Goal: Use online tool/utility: Utilize a website feature to perform a specific function

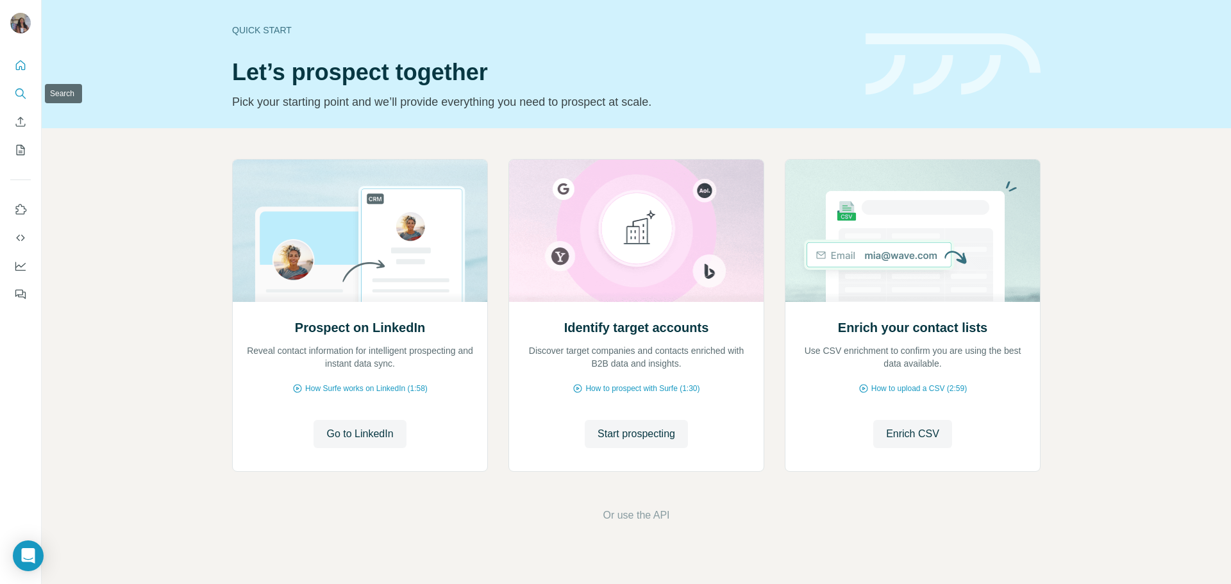
click at [17, 96] on icon "Search" at bounding box center [20, 93] width 13 height 13
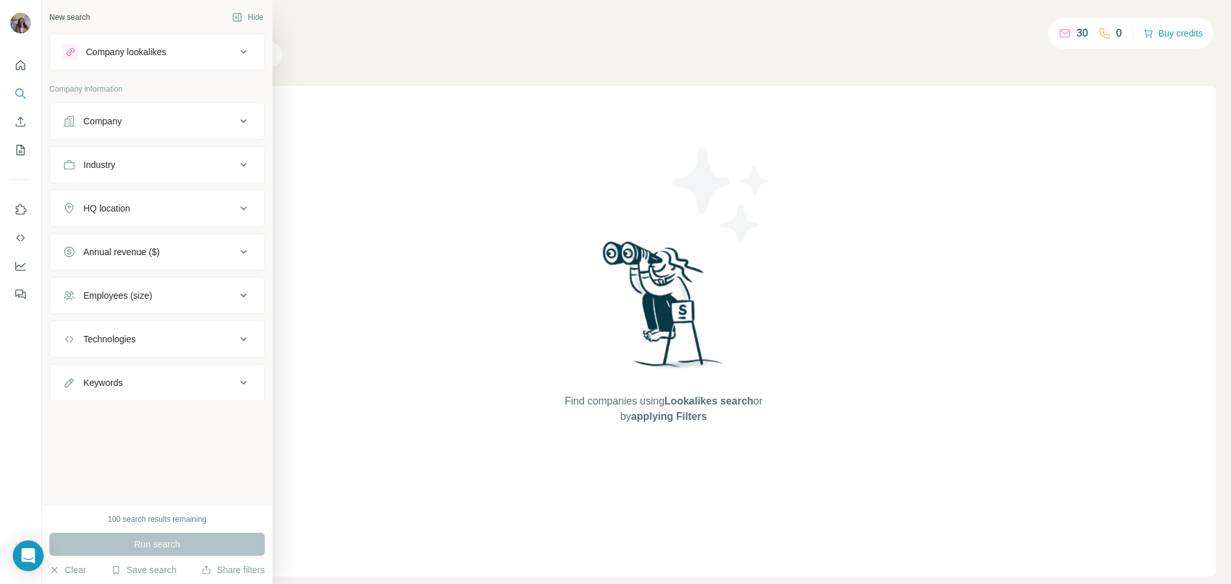
click at [176, 54] on div "Company lookalikes" at bounding box center [149, 51] width 173 height 15
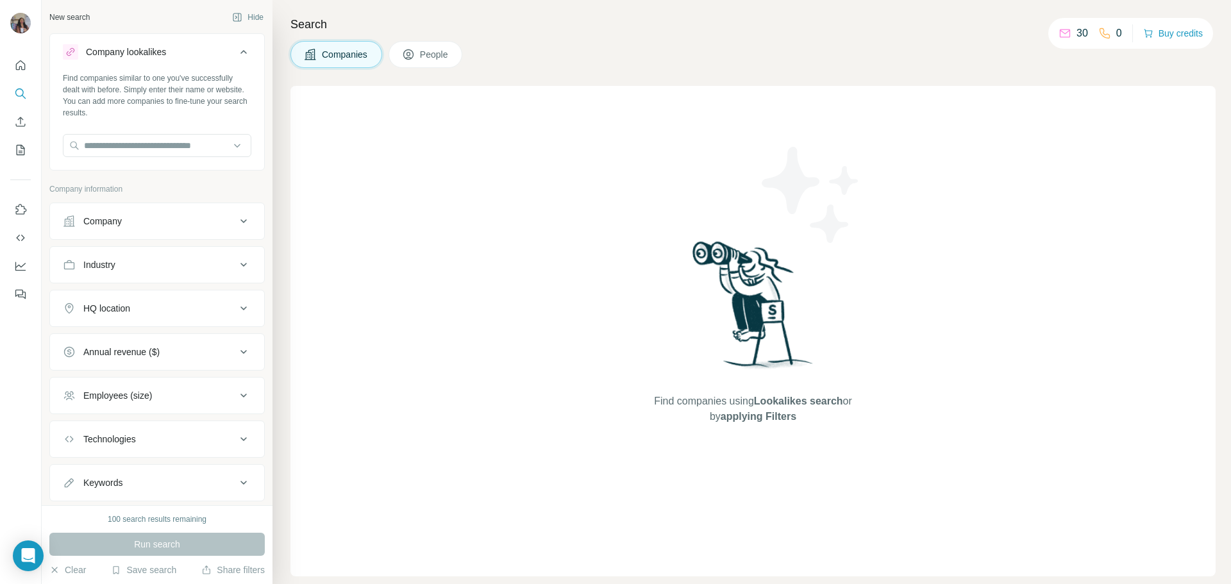
click at [1084, 31] on div "30 0" at bounding box center [1090, 33] width 63 height 18
click at [1093, 31] on div "30 0" at bounding box center [1090, 33] width 63 height 18
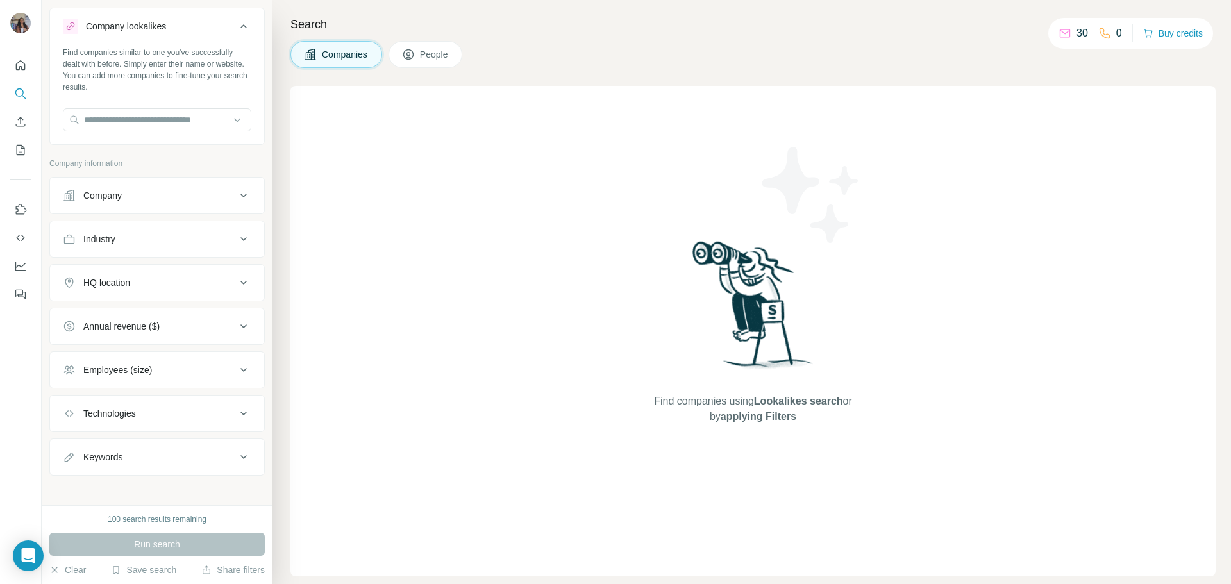
scroll to position [32, 0]
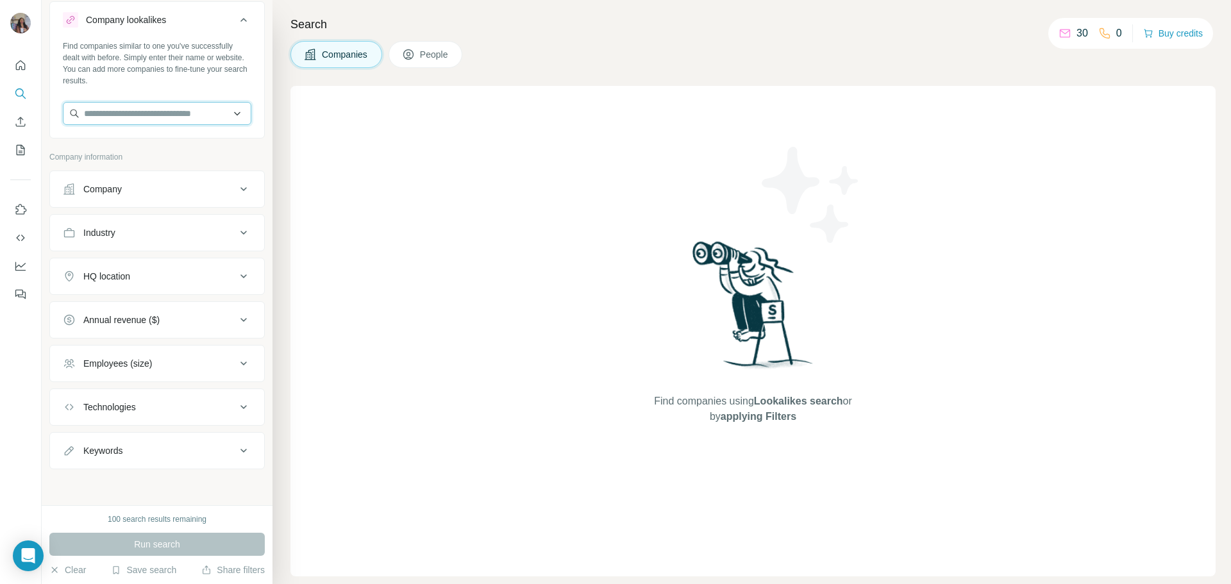
click at [187, 118] on input "text" at bounding box center [157, 113] width 189 height 23
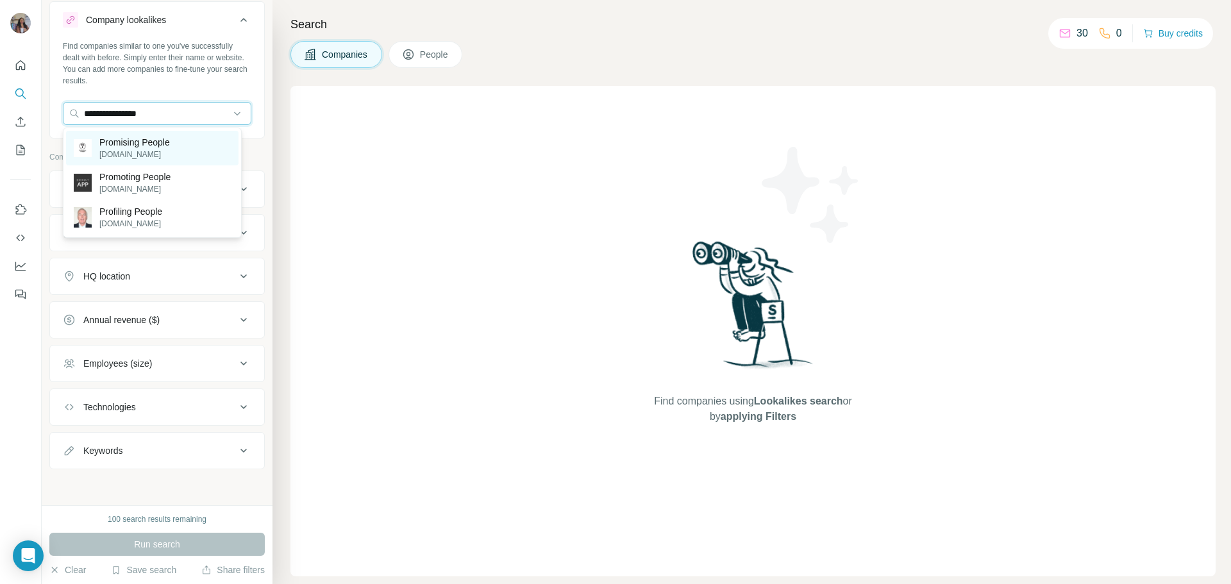
type input "**********"
click at [200, 148] on div "Promising People promisingpeople.com" at bounding box center [152, 148] width 172 height 35
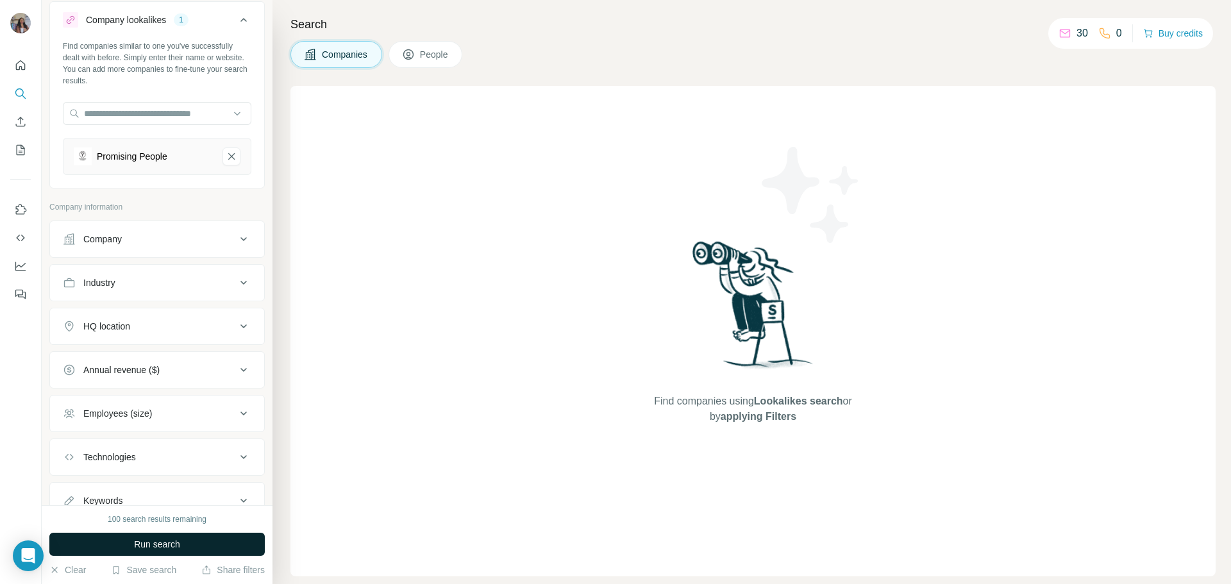
click at [156, 542] on span "Run search" at bounding box center [157, 544] width 46 height 13
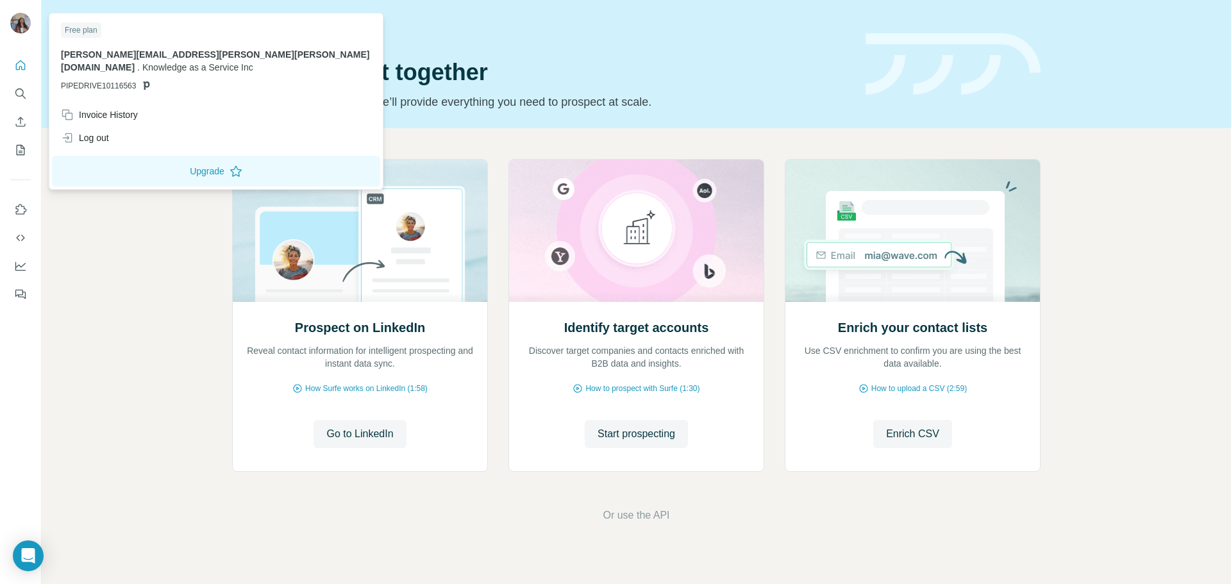
click at [19, 25] on img at bounding box center [20, 23] width 21 height 21
click at [26, 19] on img at bounding box center [20, 23] width 21 height 21
click at [92, 30] on div "Free plan" at bounding box center [81, 29] width 40 height 15
click at [117, 108] on div "Invoice History" at bounding box center [99, 114] width 77 height 13
click at [15, 273] on button "Dashboard" at bounding box center [20, 266] width 21 height 23
